Goal: Find specific page/section: Find specific page/section

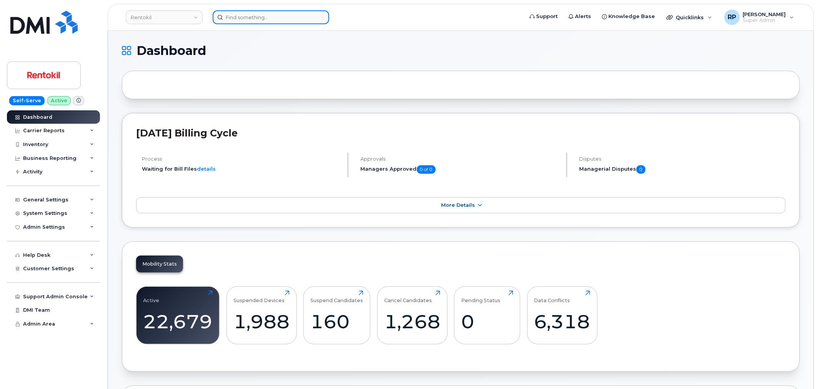
click at [290, 12] on input at bounding box center [271, 17] width 117 height 14
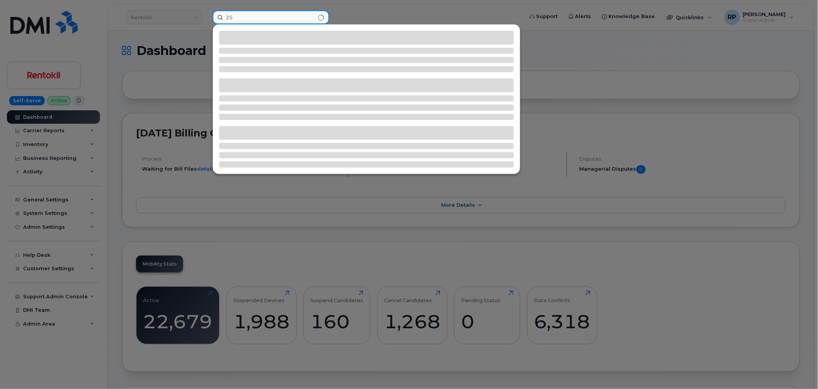
type input "2"
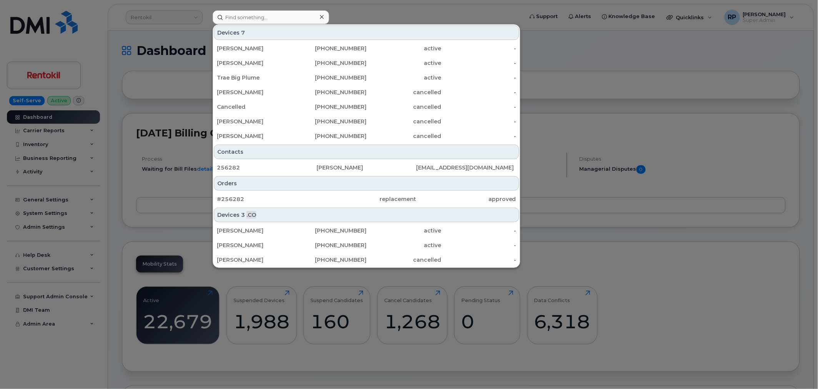
click at [597, 80] on div at bounding box center [409, 194] width 818 height 389
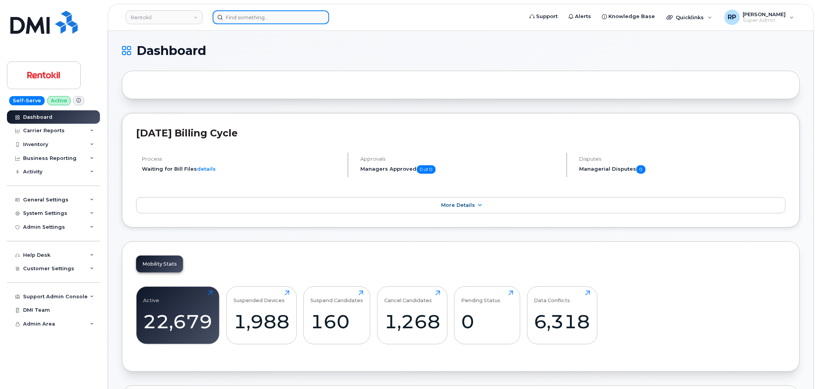
click at [274, 14] on input at bounding box center [271, 17] width 117 height 14
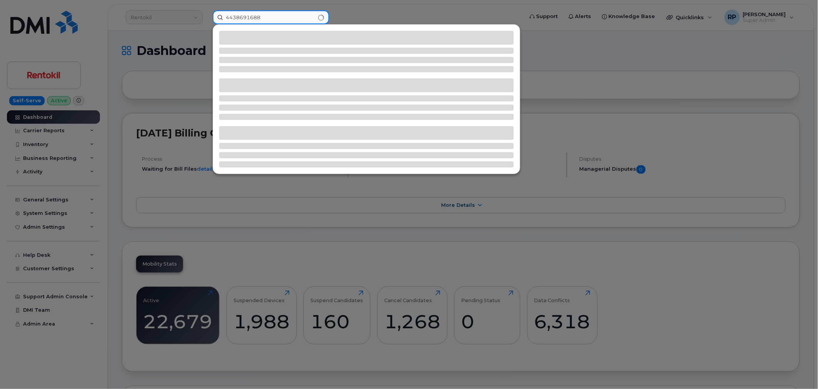
type input "4438691688"
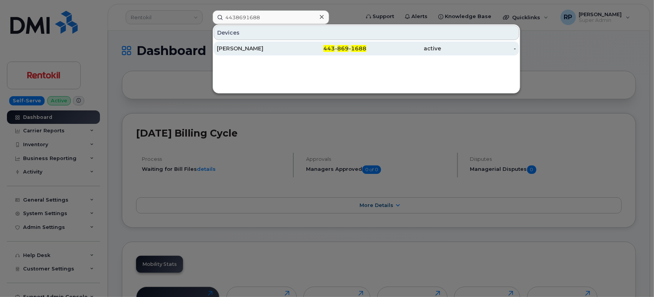
click at [342, 47] on span "869" at bounding box center [343, 48] width 12 height 7
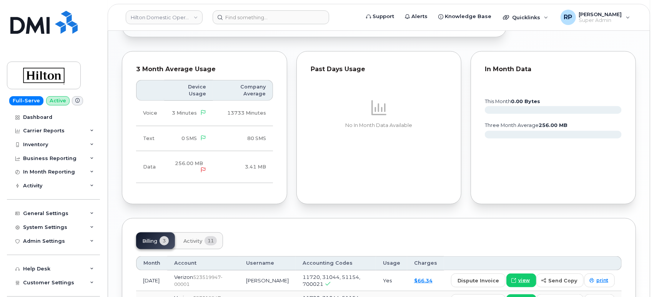
scroll to position [576, 0]
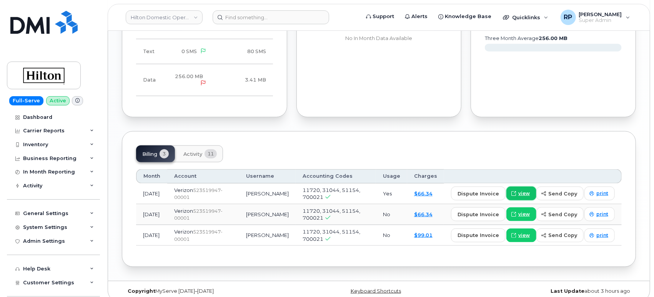
click at [528, 190] on span "view" at bounding box center [524, 193] width 12 height 7
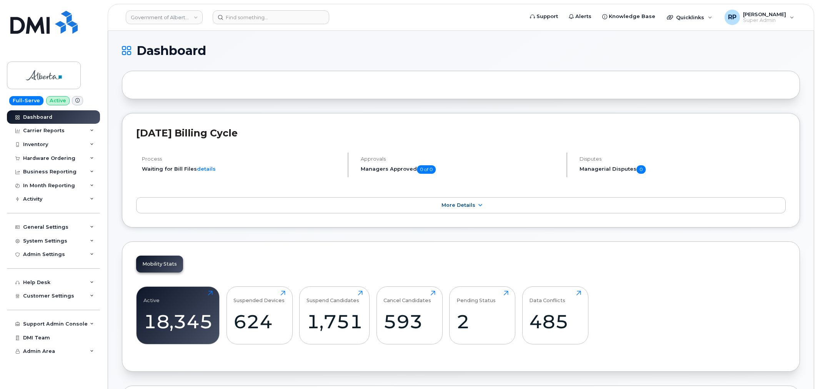
scroll to position [1021, 0]
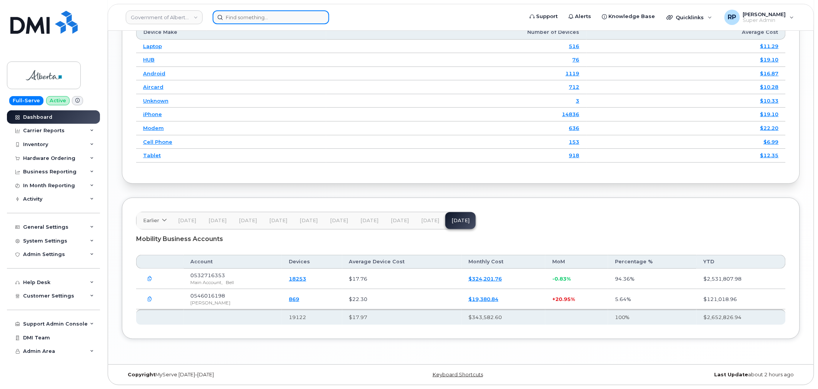
click at [273, 14] on input at bounding box center [271, 17] width 117 height 14
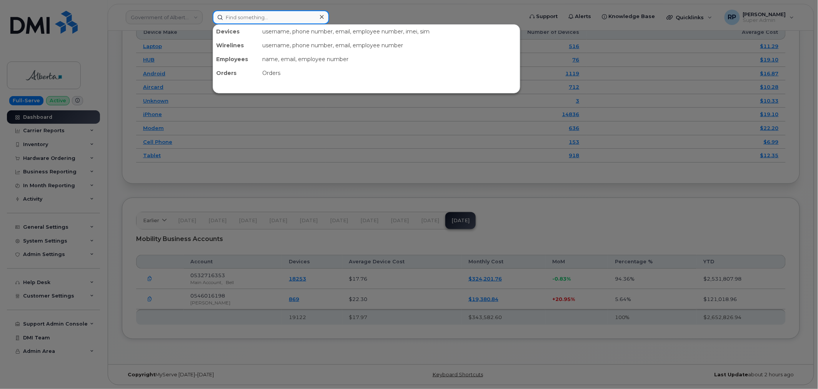
paste input "9012304422"
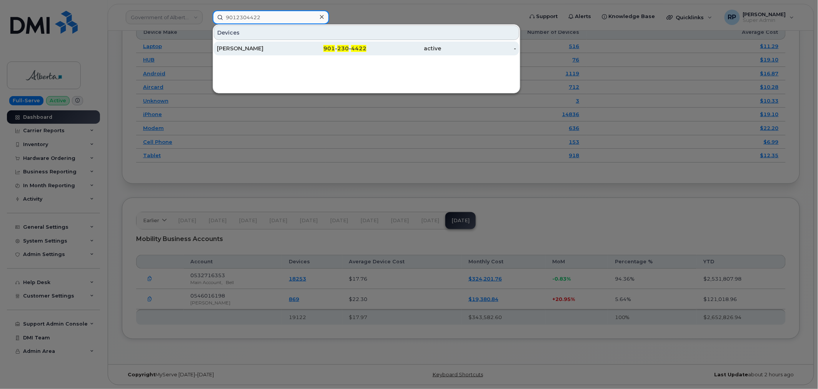
type input "9012304422"
click at [262, 47] on div "[PERSON_NAME]" at bounding box center [254, 49] width 75 height 8
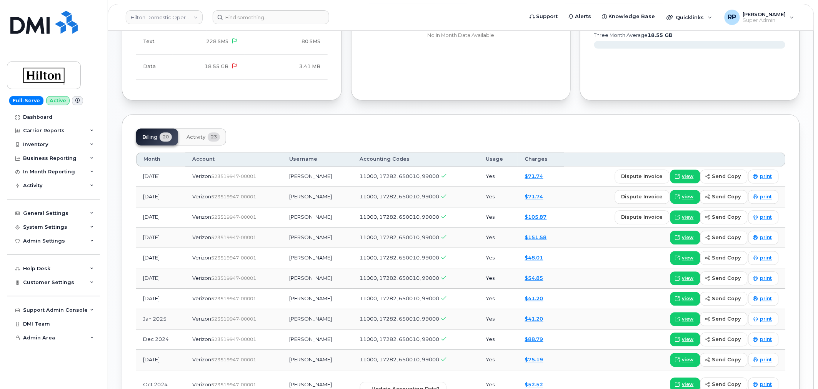
scroll to position [498, 0]
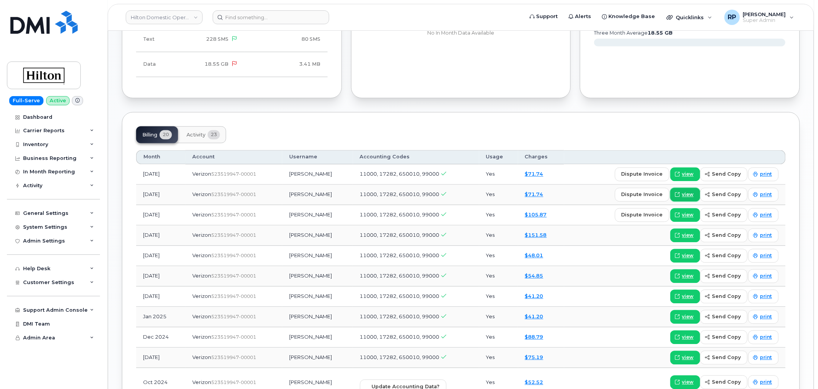
click at [685, 194] on span "view" at bounding box center [688, 194] width 12 height 7
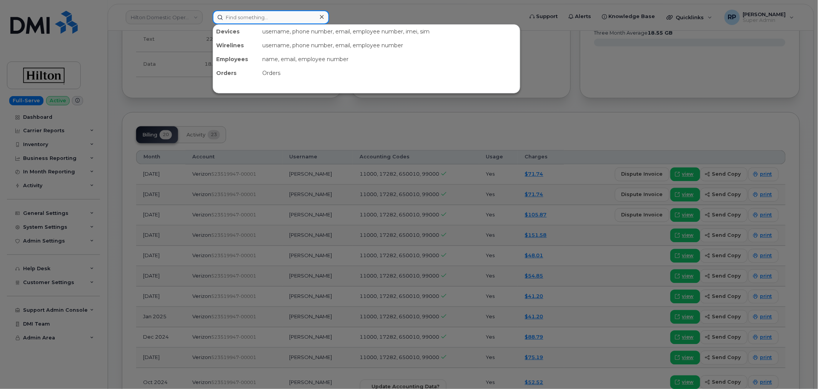
click at [245, 17] on input at bounding box center [271, 17] width 117 height 14
paste input "9145652753"
type input "9145652753"
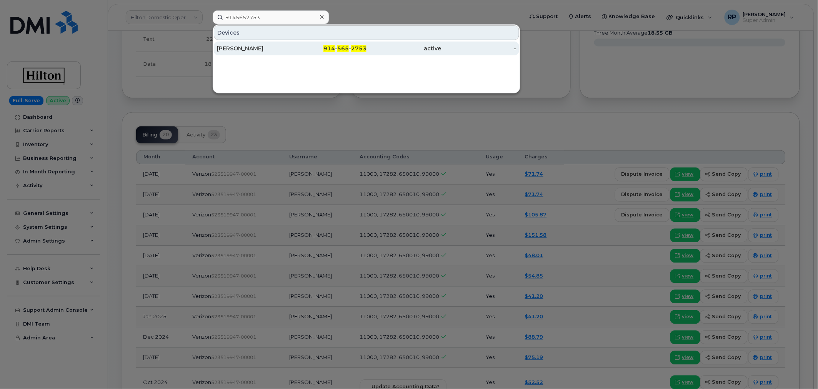
click at [251, 45] on div "[PERSON_NAME]" at bounding box center [254, 49] width 75 height 8
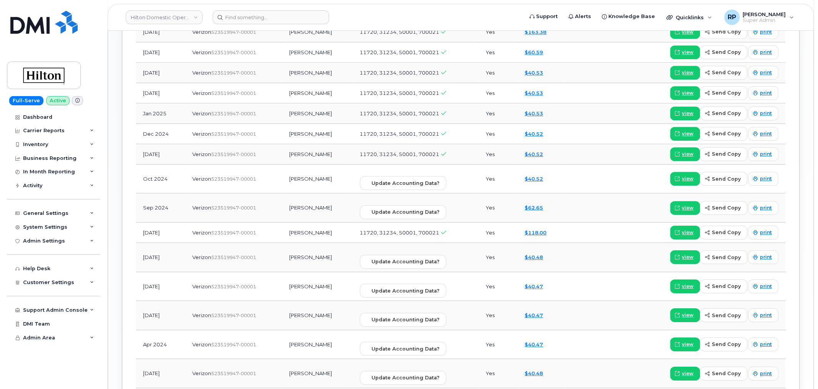
scroll to position [498, 0]
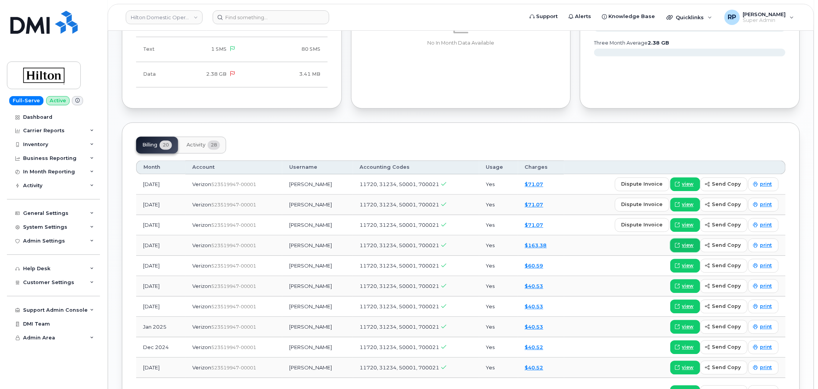
click at [680, 246] on icon at bounding box center [677, 245] width 5 height 5
